Goal: Task Accomplishment & Management: Complete application form

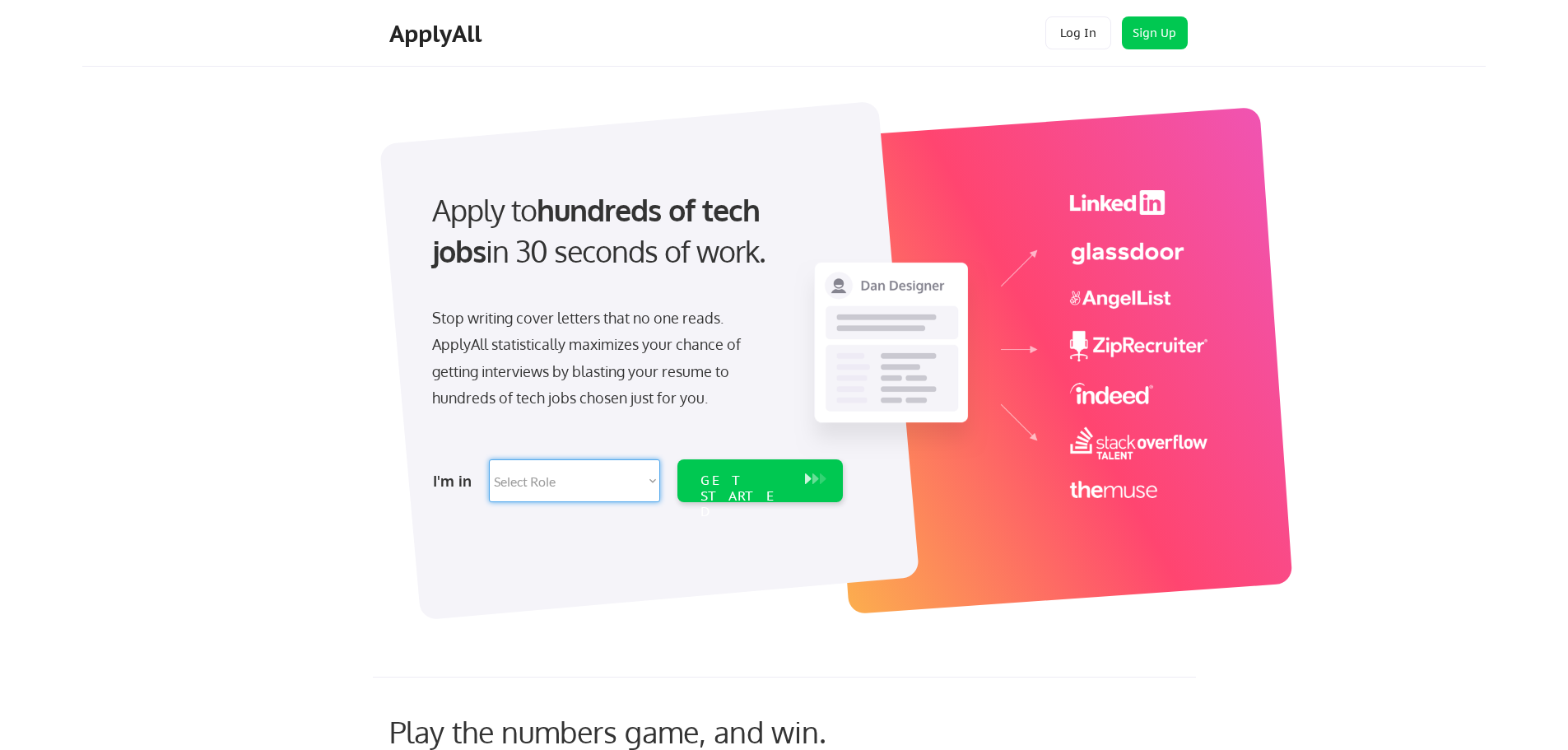
click at [651, 476] on select "Select Role Software Engineering Product Management Customer Success Sales UI/U…" at bounding box center [574, 480] width 171 height 43
select select ""tech_finance_biz_ops_cos""
click at [489, 459] on select "Select Role Software Engineering Product Management Customer Success Sales UI/U…" at bounding box center [574, 480] width 171 height 43
select select ""tech_finance_biz_ops_cos""
click at [747, 478] on div "GET STARTED" at bounding box center [744, 496] width 88 height 48
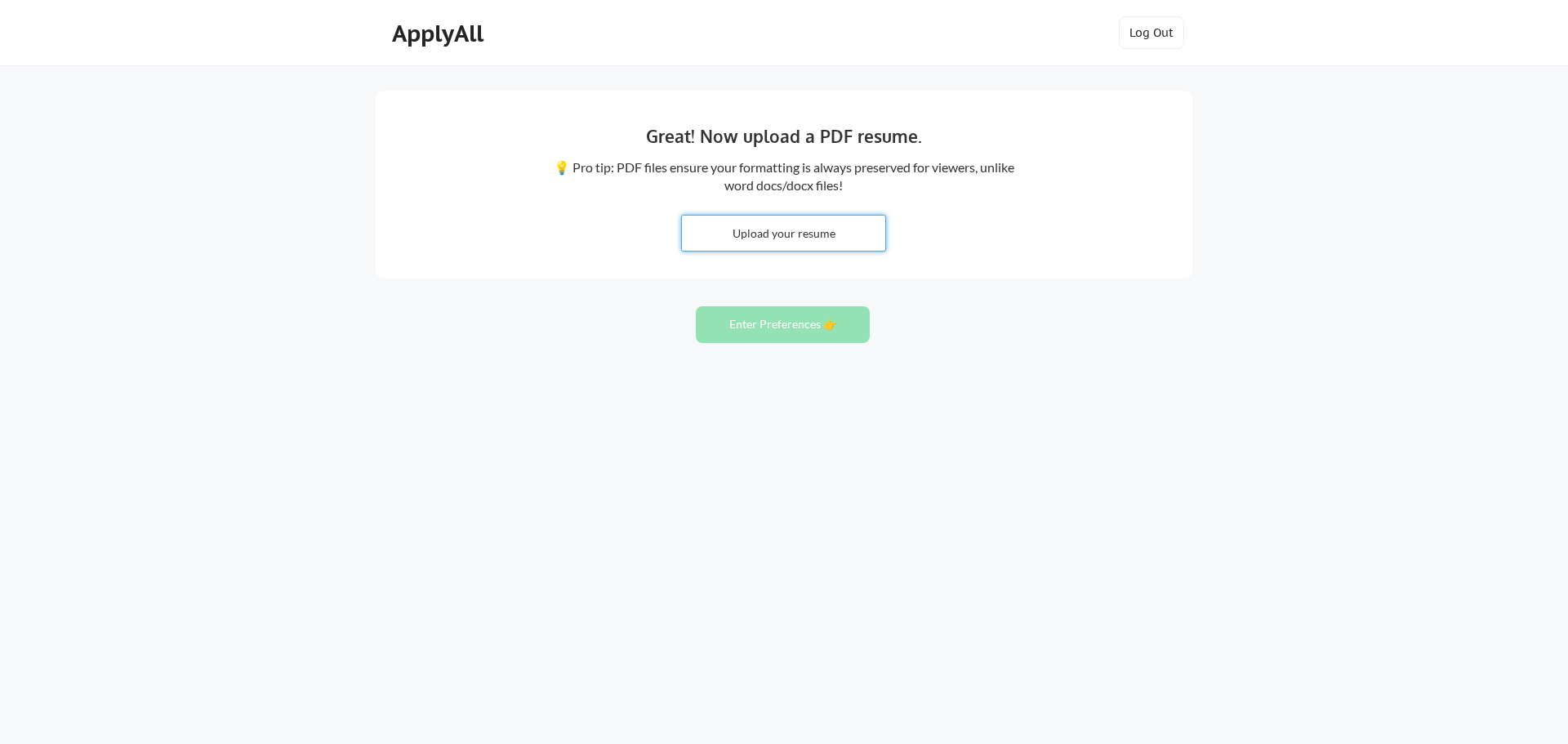
click at [755, 226] on input "file" at bounding box center [784, 233] width 203 height 35
type input "C:\fakepath\Rich Johns Resume 08152025.pdf"
click at [776, 321] on button "Enter Preferences 👉" at bounding box center [782, 324] width 174 height 37
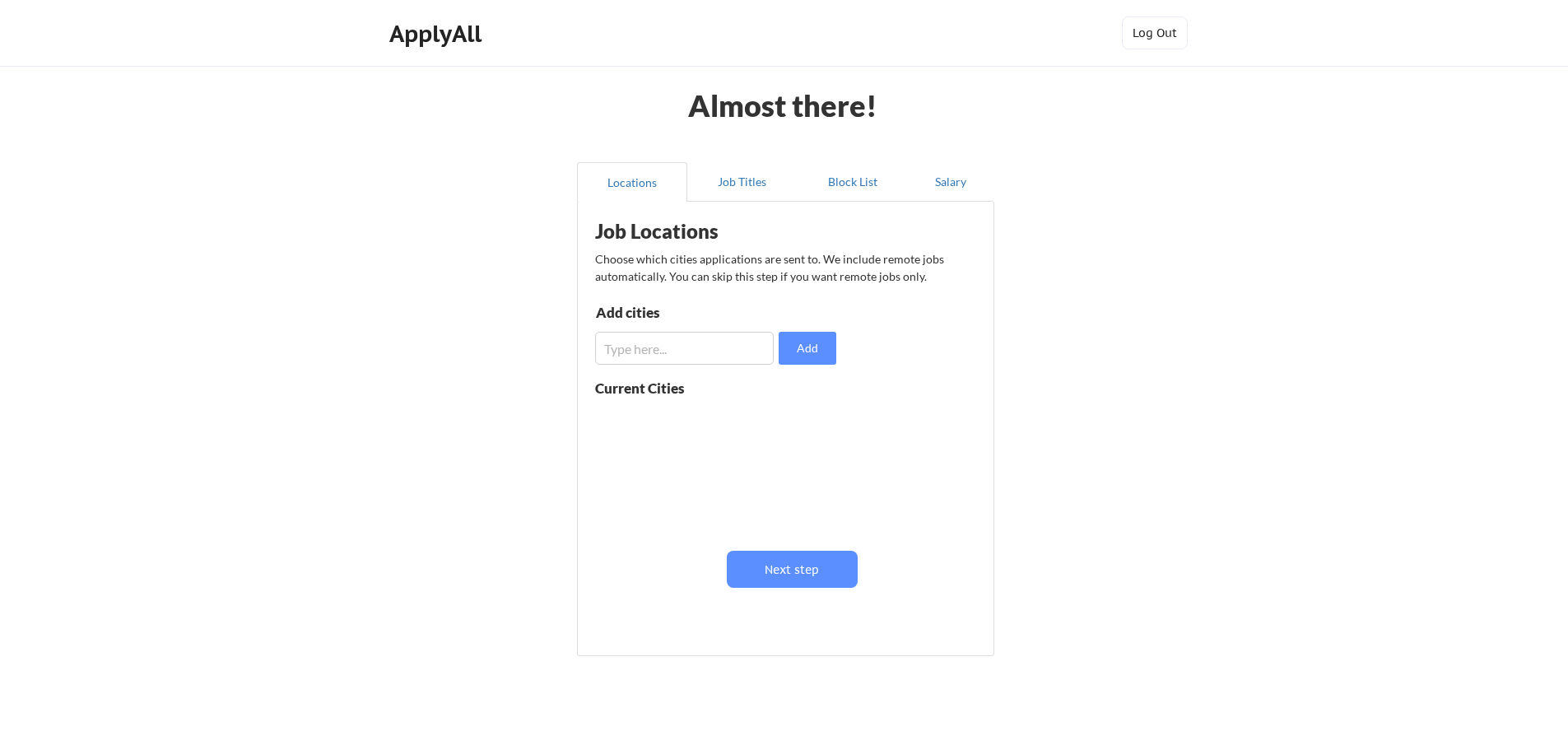
click at [638, 345] on input "input" at bounding box center [684, 348] width 179 height 33
type input "schaumburg"
click at [803, 346] on button "Add" at bounding box center [808, 348] width 58 height 33
click at [788, 565] on button "Next step" at bounding box center [792, 569] width 131 height 37
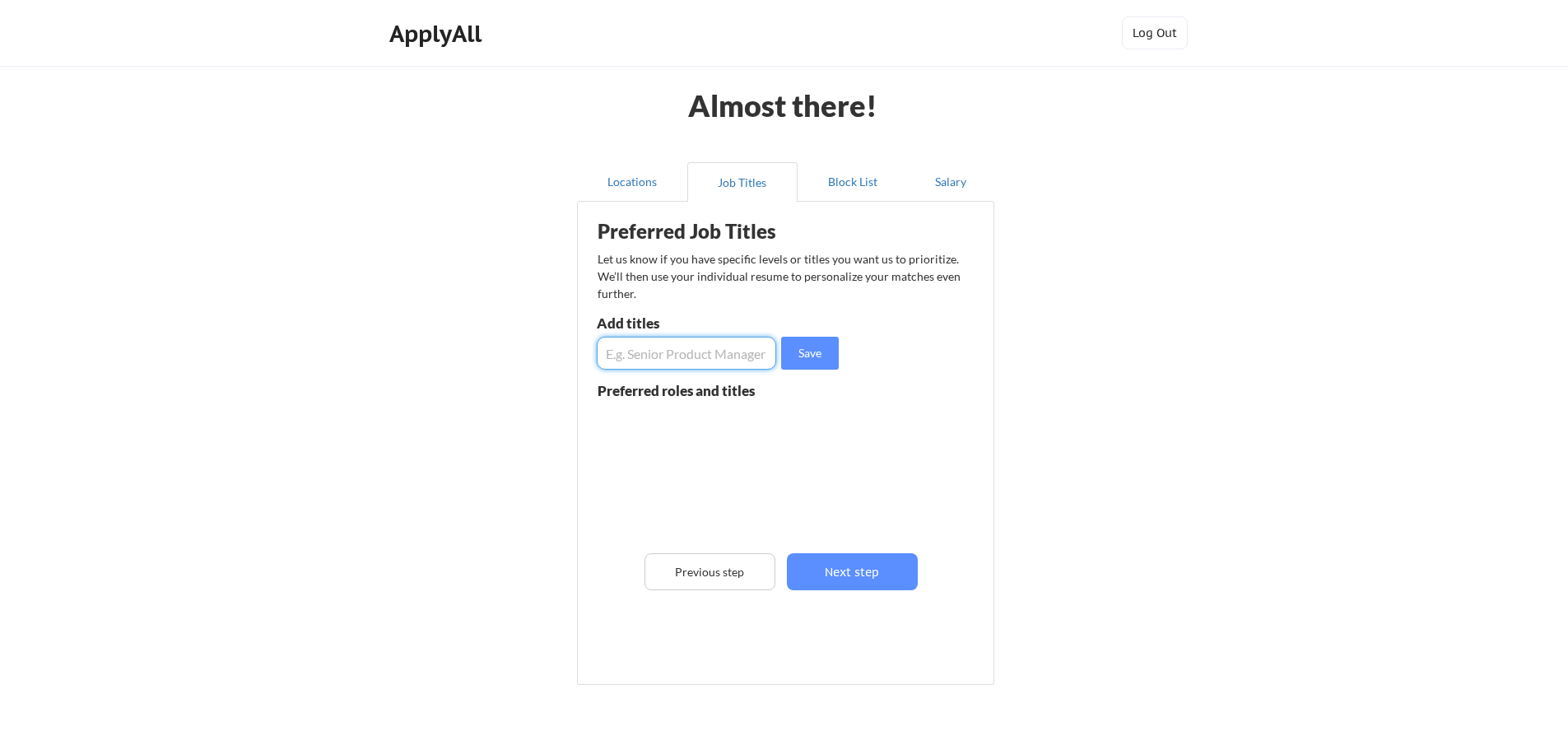
click at [628, 346] on input "input" at bounding box center [687, 353] width 180 height 33
type input "Operations Manager"
click at [812, 348] on button "Save" at bounding box center [810, 353] width 58 height 33
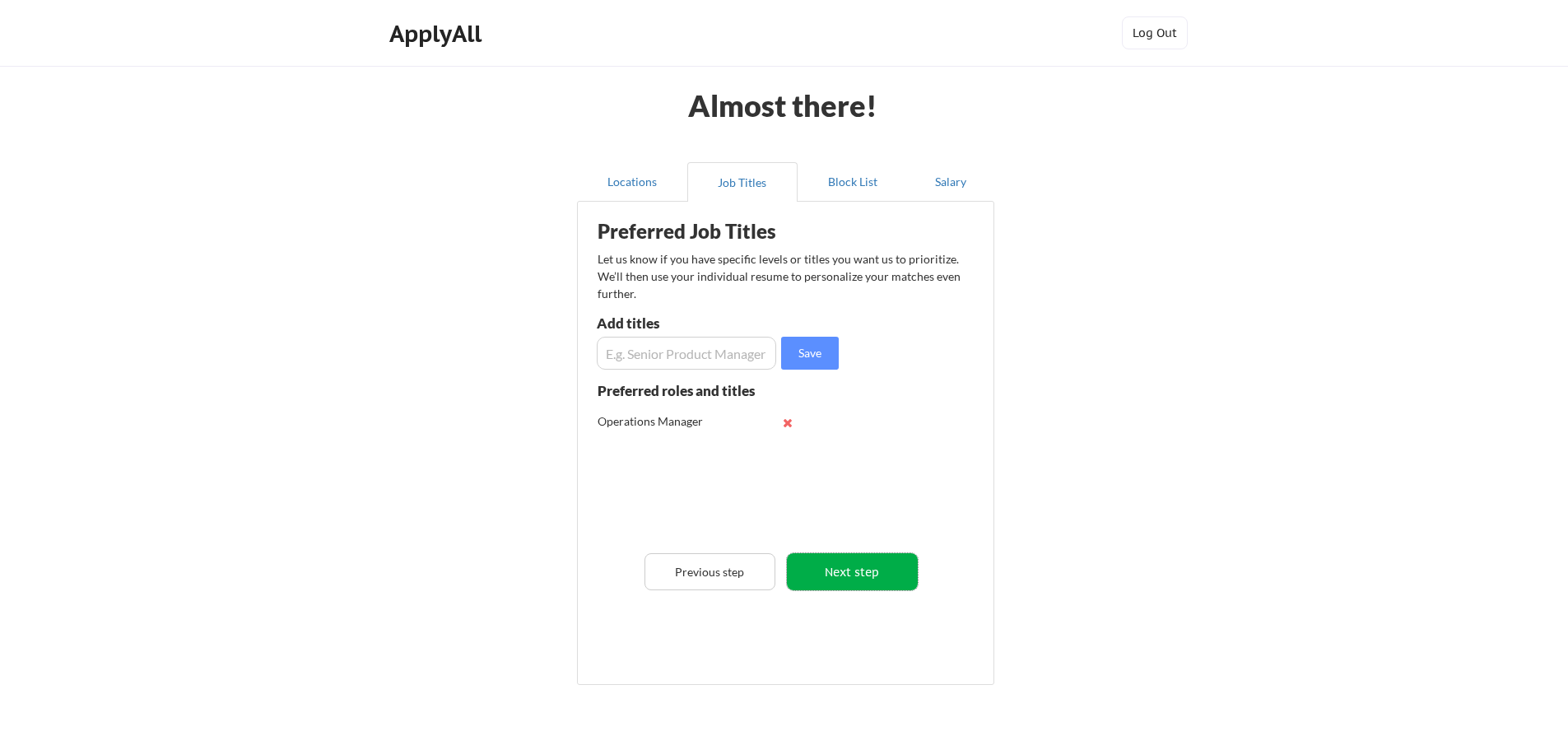
click at [856, 566] on button "Next step" at bounding box center [852, 571] width 131 height 37
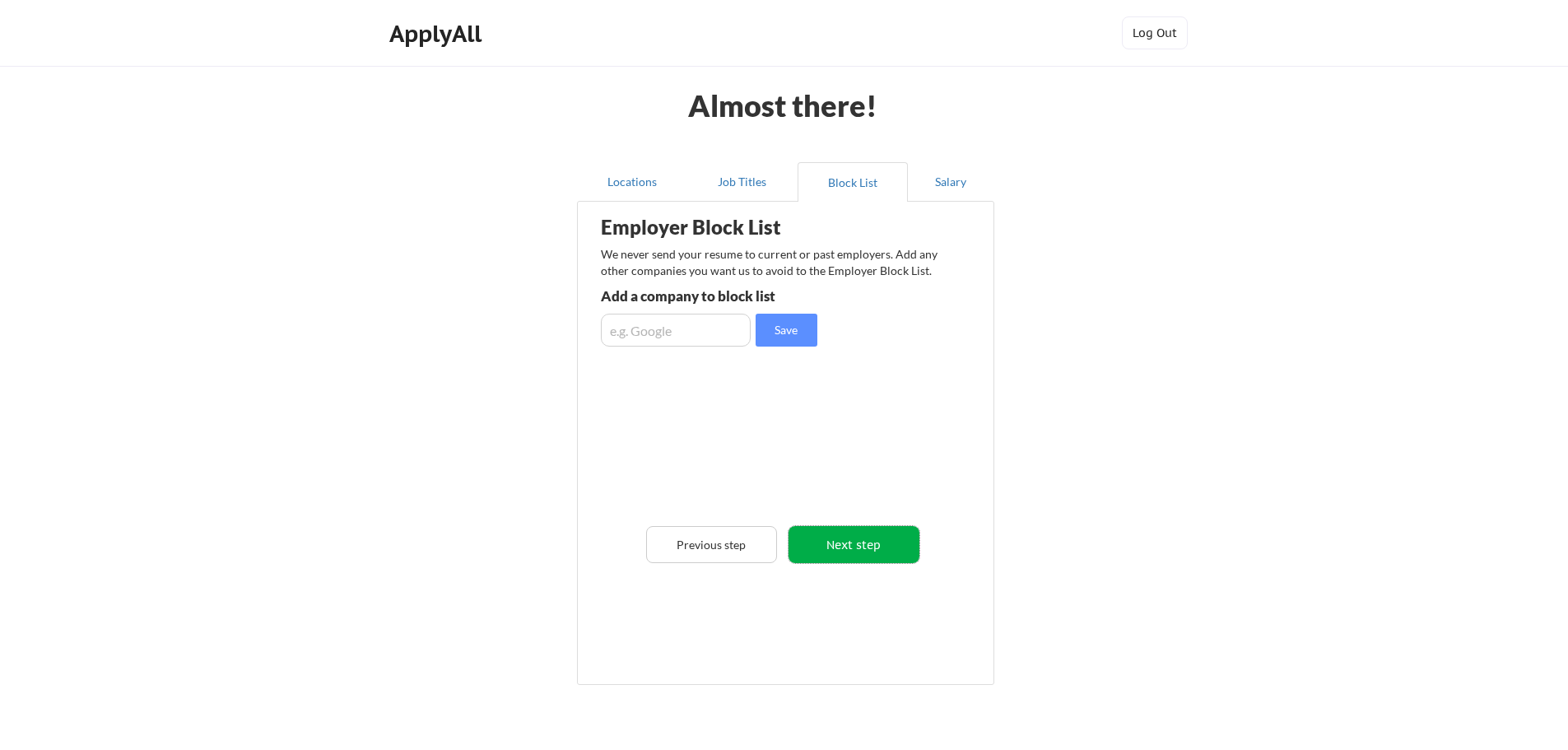
click at [850, 539] on button "Next step" at bounding box center [853, 544] width 131 height 37
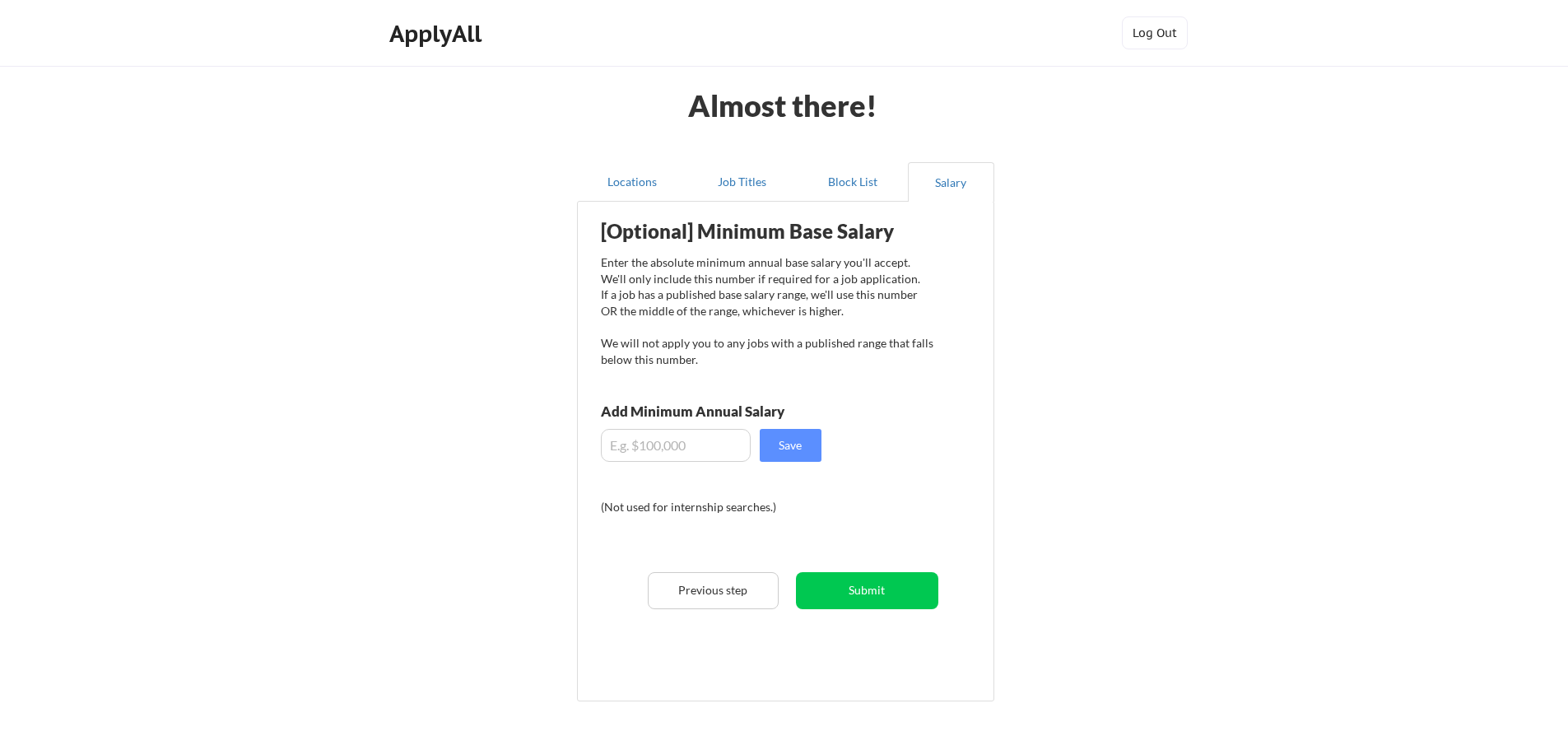
click at [631, 442] on input "input" at bounding box center [676, 445] width 150 height 33
type input "$110,000"
click at [867, 589] on button "Submit" at bounding box center [867, 590] width 142 height 37
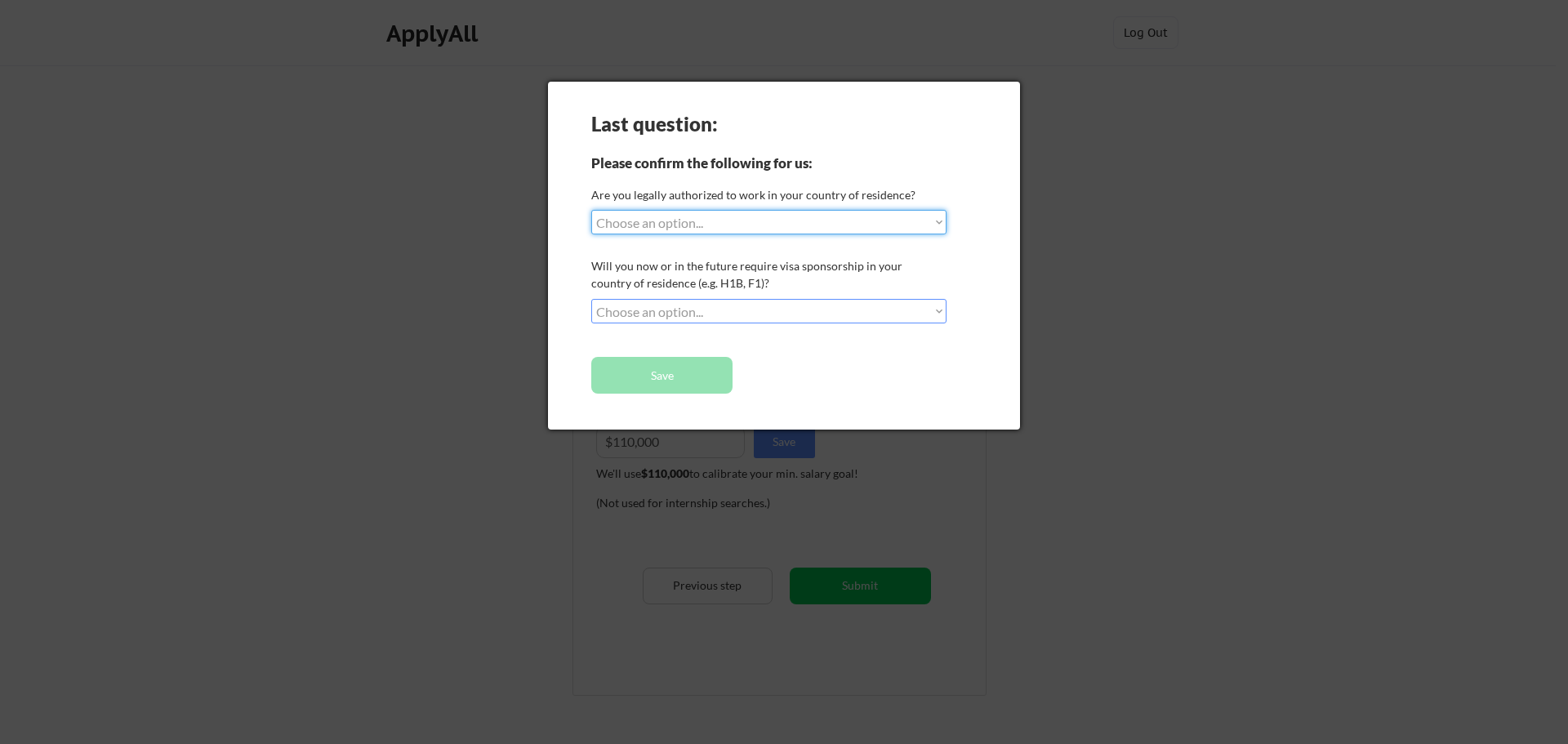
click at [635, 219] on select "Choose an option... Yes, I am a [DEMOGRAPHIC_DATA] Citizen Yes, I am a [DEMOGRA…" at bounding box center [769, 221] width 356 height 24
select select ""yes__i_am_a_[DEMOGRAPHIC_DATA]""
click at [591, 210] on select "Choose an option... Yes, I am a [DEMOGRAPHIC_DATA] Citizen Yes, I am a [DEMOGRA…" at bounding box center [769, 221] width 356 height 24
click at [635, 309] on select "Choose an option... No, I will not need sponsorship Yes, I will need sponsorship" at bounding box center [769, 310] width 356 height 24
select select ""no__i_will_not_need_sponsorship""
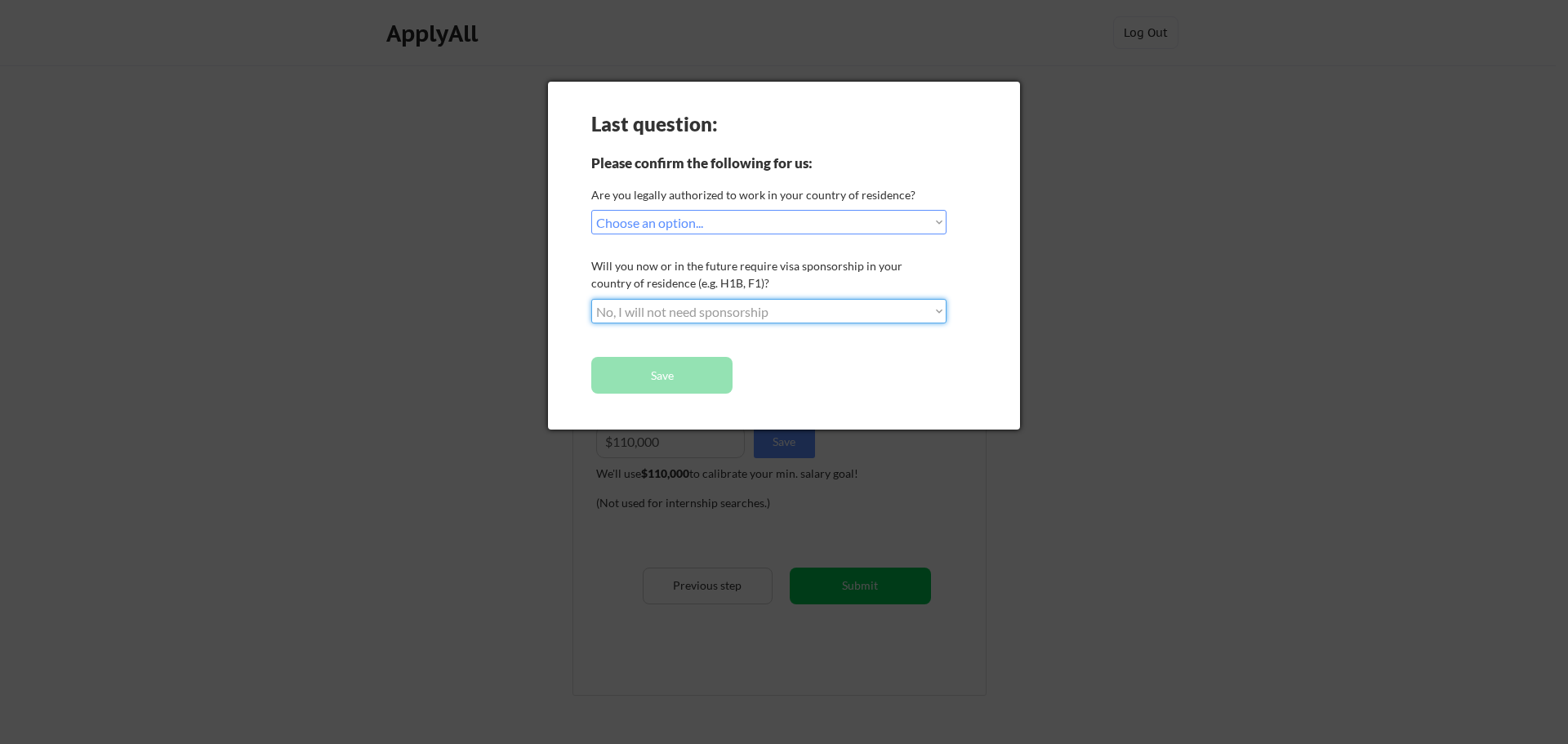
click at [591, 299] on select "Choose an option... No, I will not need sponsorship Yes, I will need sponsorship" at bounding box center [769, 310] width 356 height 24
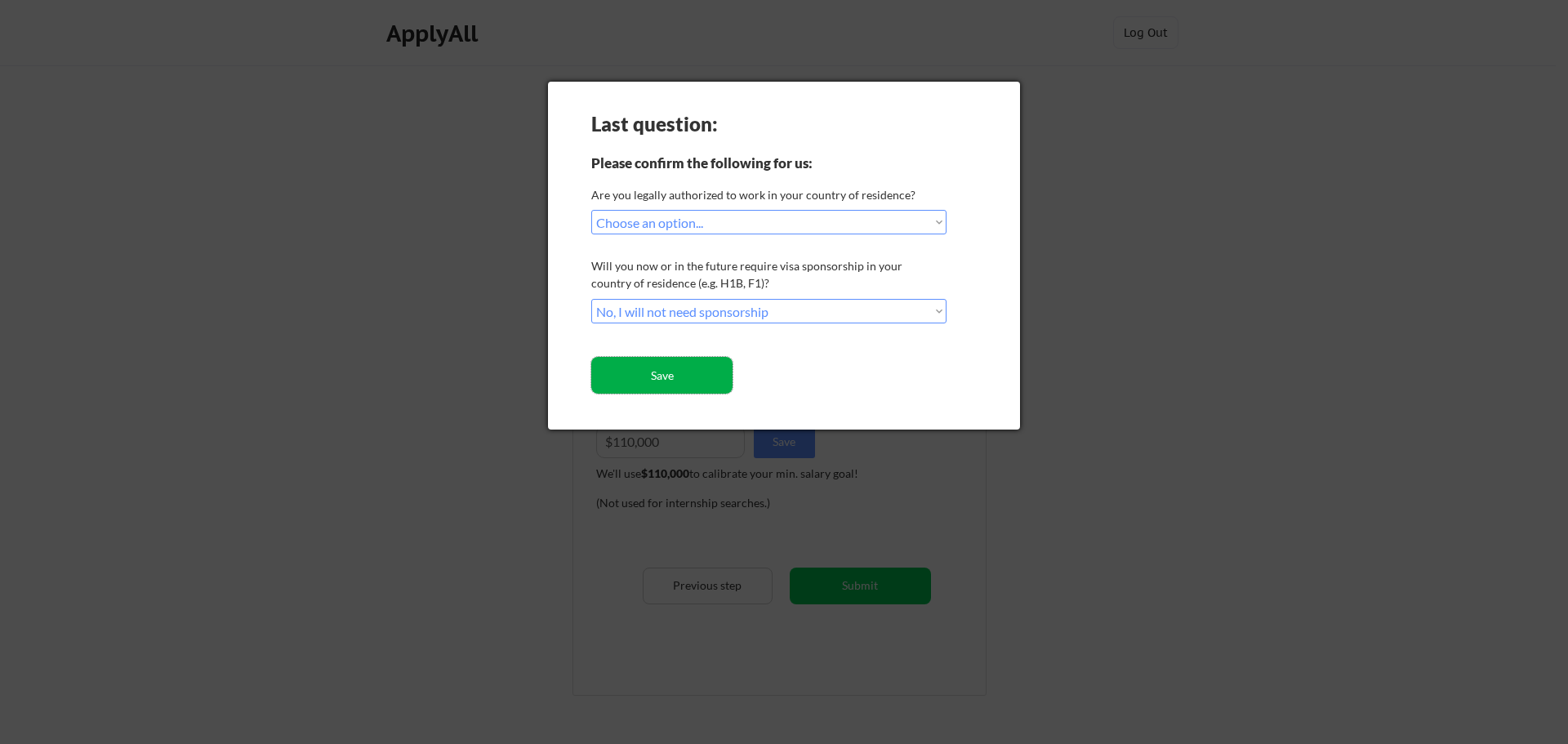
click at [654, 371] on button "Save" at bounding box center [662, 375] width 141 height 37
